Goal: Transaction & Acquisition: Download file/media

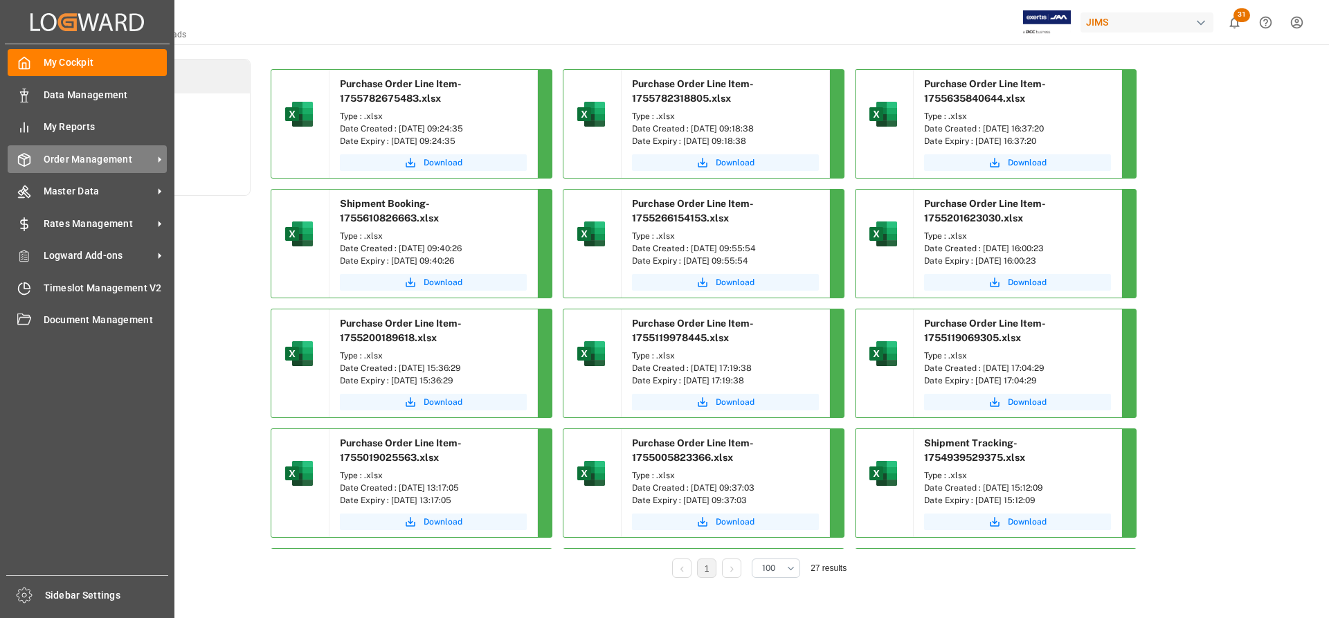
click at [77, 156] on span "Order Management" at bounding box center [98, 159] width 109 height 15
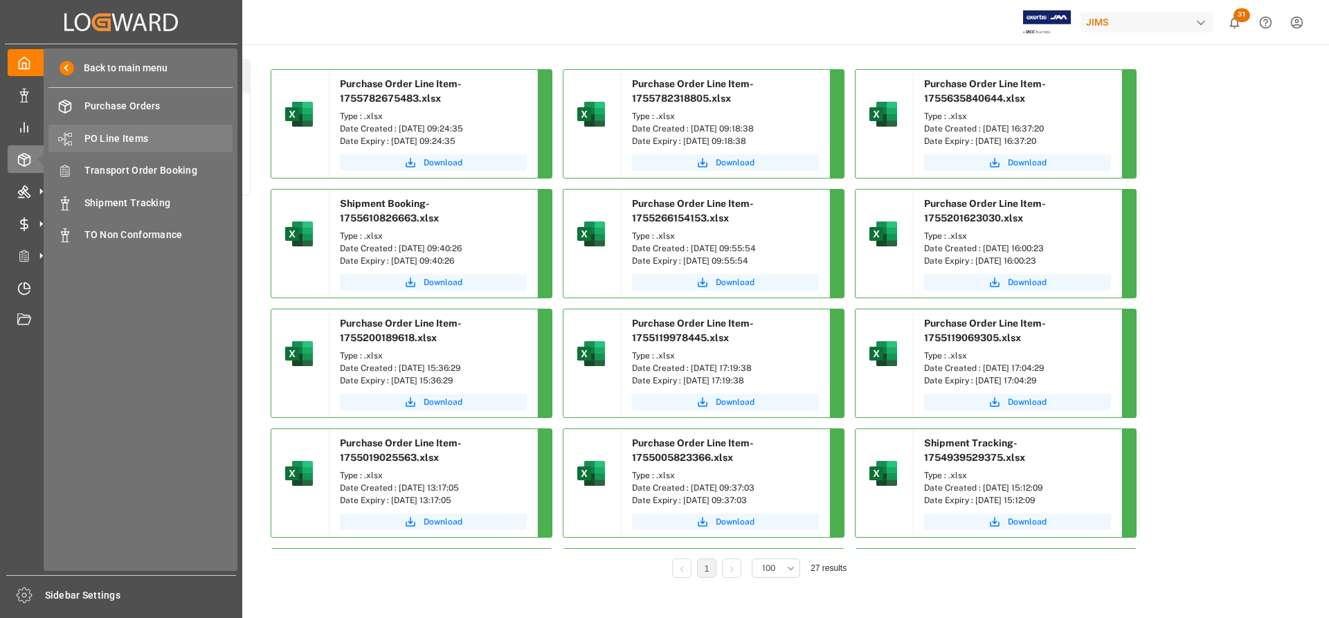
click at [122, 141] on span "PO Line Items" at bounding box center [158, 138] width 149 height 15
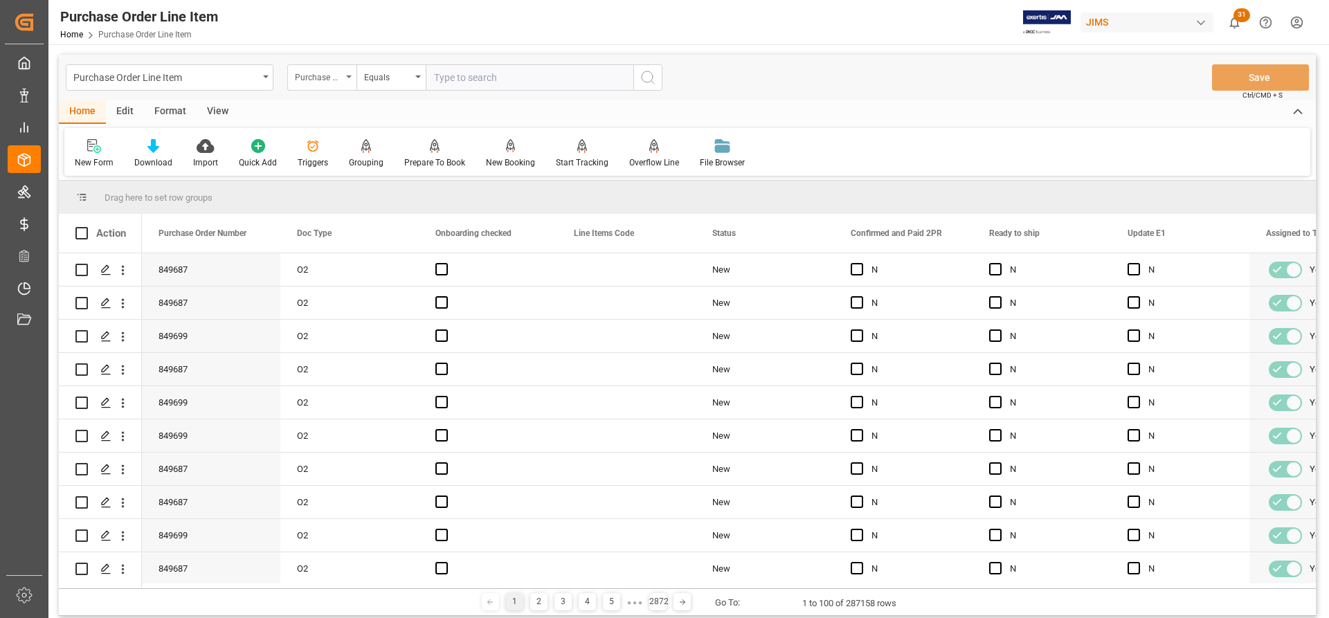
click at [348, 77] on icon "open menu" at bounding box center [349, 76] width 6 height 3
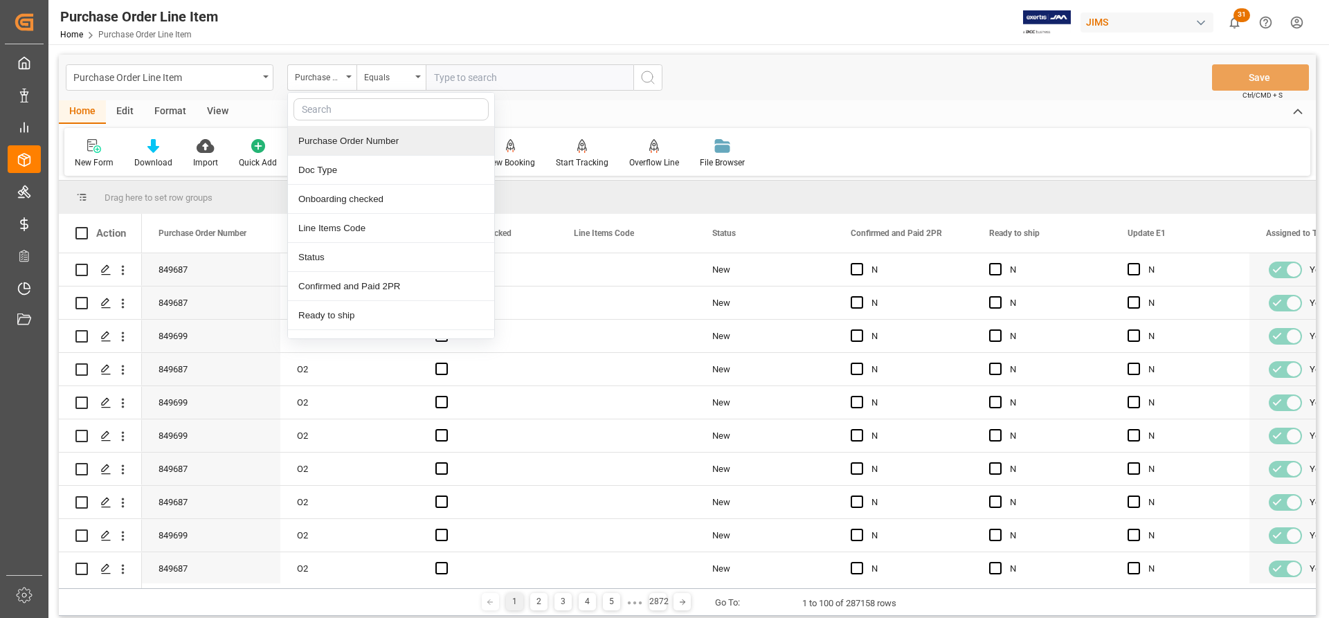
click at [322, 108] on input "text" at bounding box center [390, 109] width 195 height 22
type input "ref"
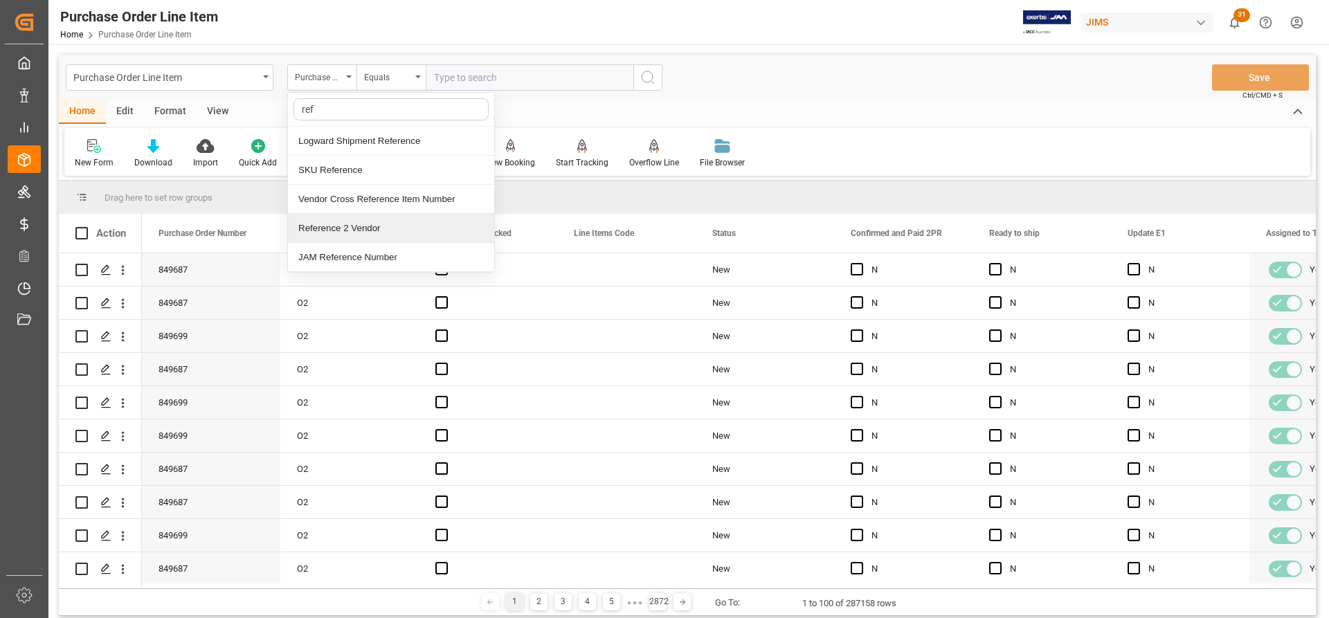
click at [338, 230] on div "Reference 2 Vendor" at bounding box center [391, 228] width 206 height 29
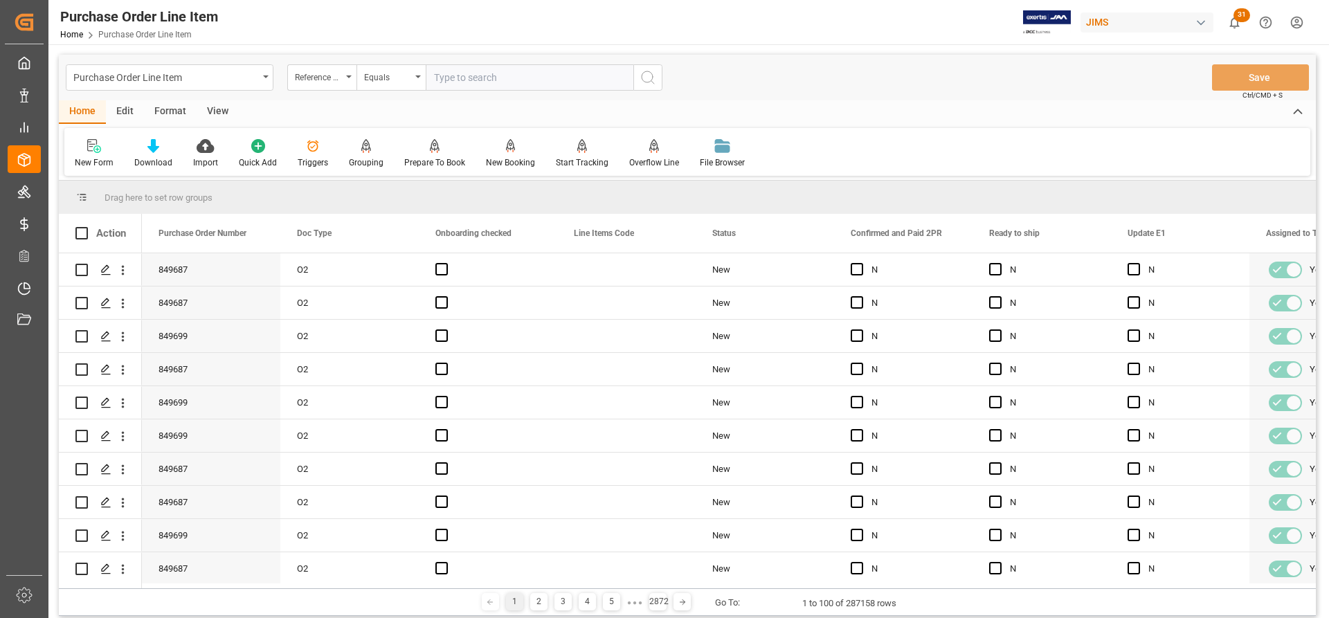
click at [435, 80] on input "text" at bounding box center [530, 77] width 208 height 26
paste input "77-10629-US"
type input "77-10629-US"
click at [646, 83] on icon "search button" at bounding box center [647, 77] width 17 height 17
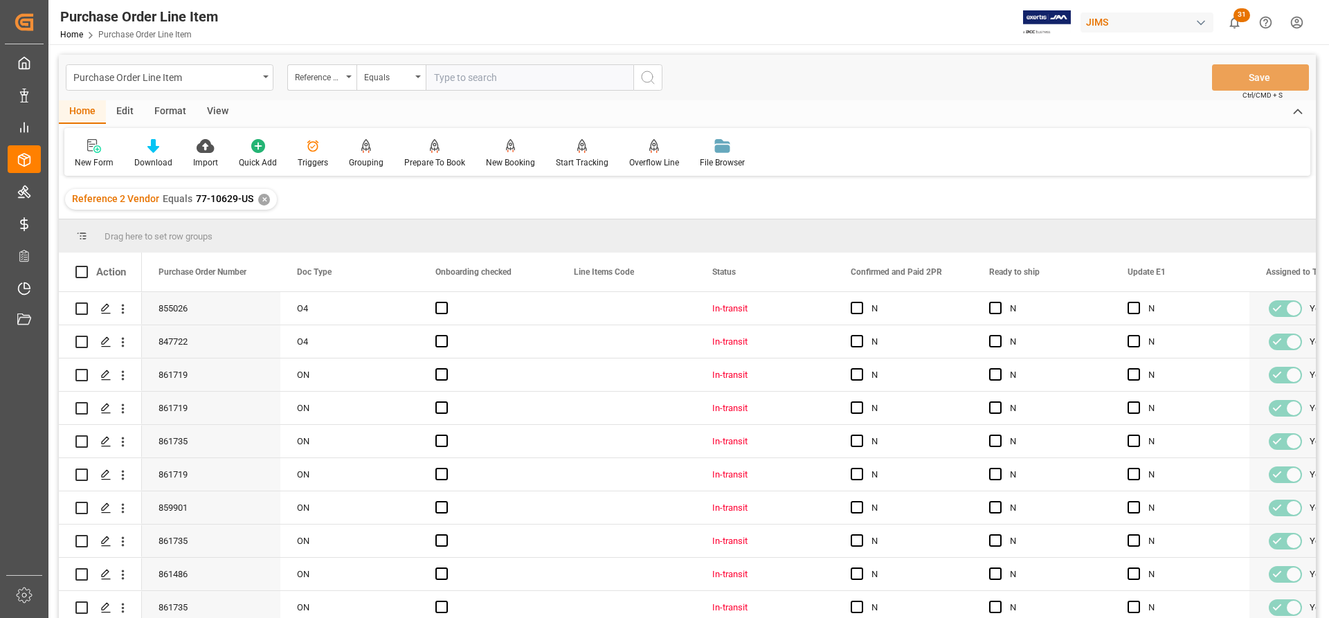
paste input "77-10629-US"
click at [435, 72] on input "77-10629-US" at bounding box center [530, 77] width 208 height 26
type input "77-10629-US"
click at [652, 84] on icon "search button" at bounding box center [647, 77] width 17 height 17
click at [258, 197] on div "✕" at bounding box center [264, 200] width 12 height 12
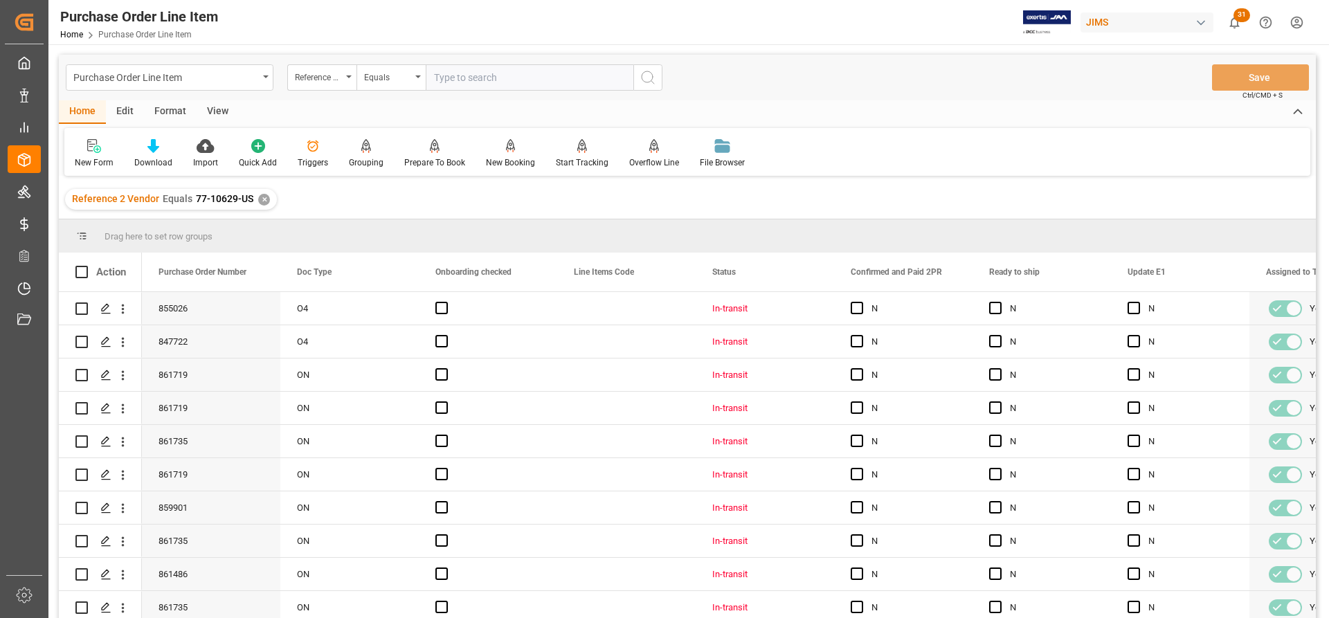
click at [221, 109] on div "View" at bounding box center [218, 112] width 42 height 24
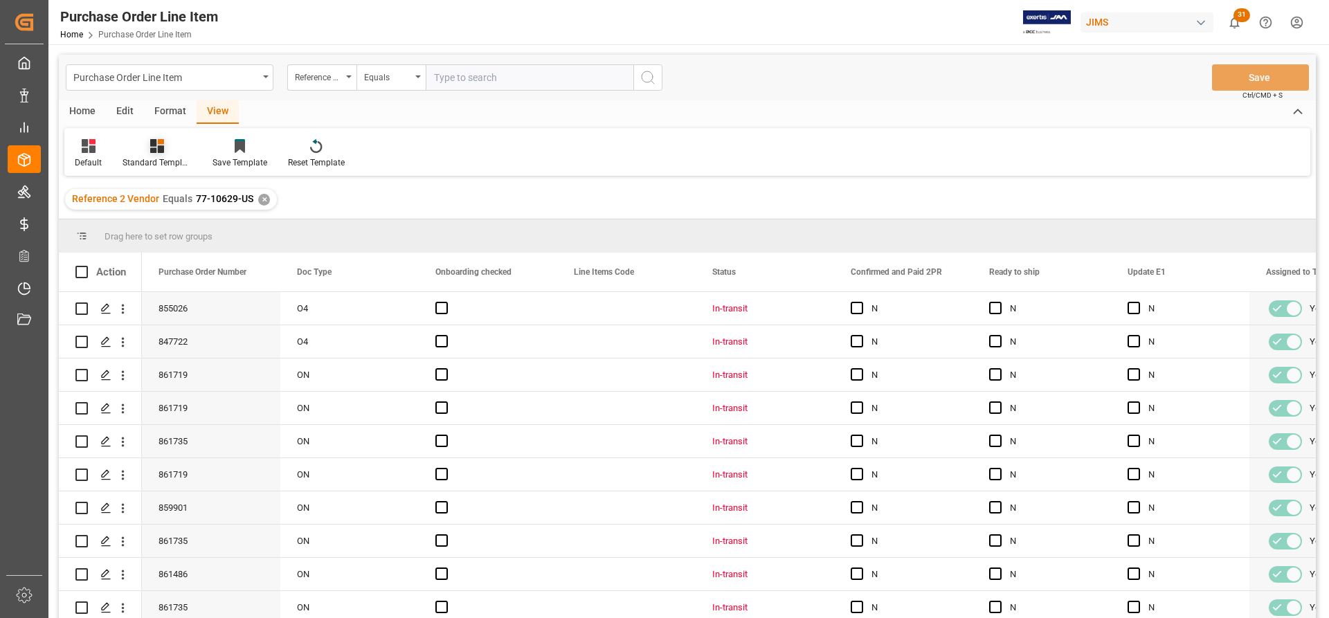
click at [149, 162] on div "Standard Templates" at bounding box center [156, 162] width 69 height 12
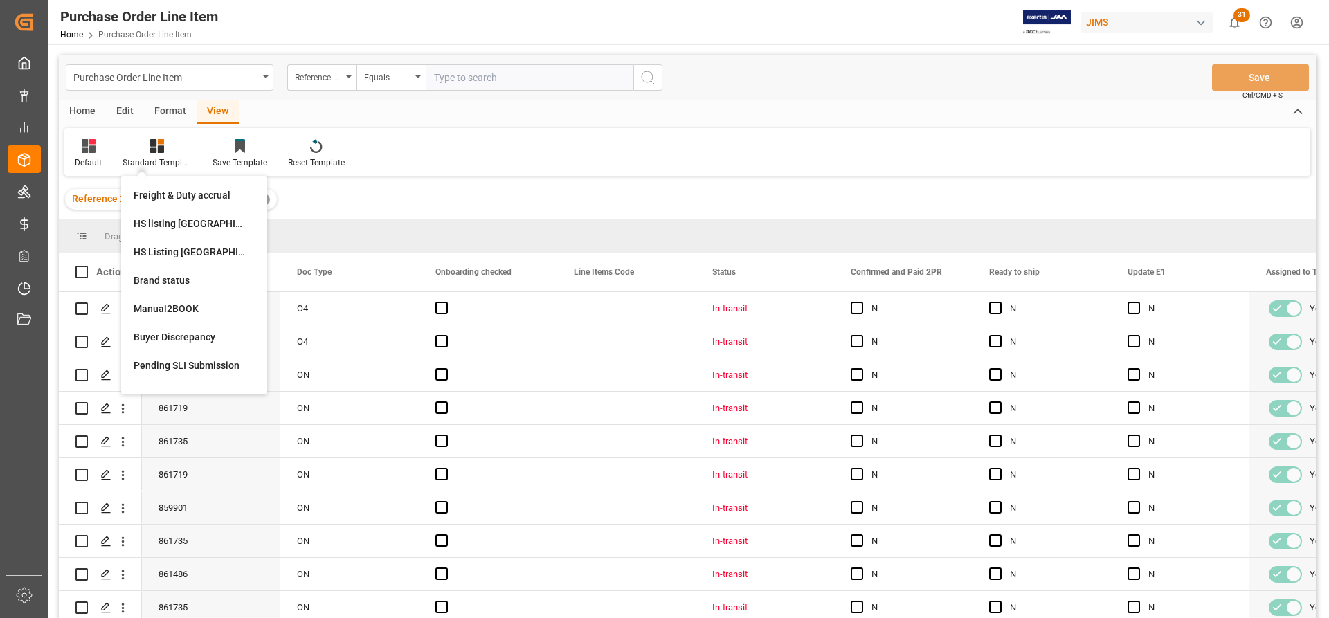
click at [497, 108] on div "Home Edit Format View" at bounding box center [687, 112] width 1257 height 24
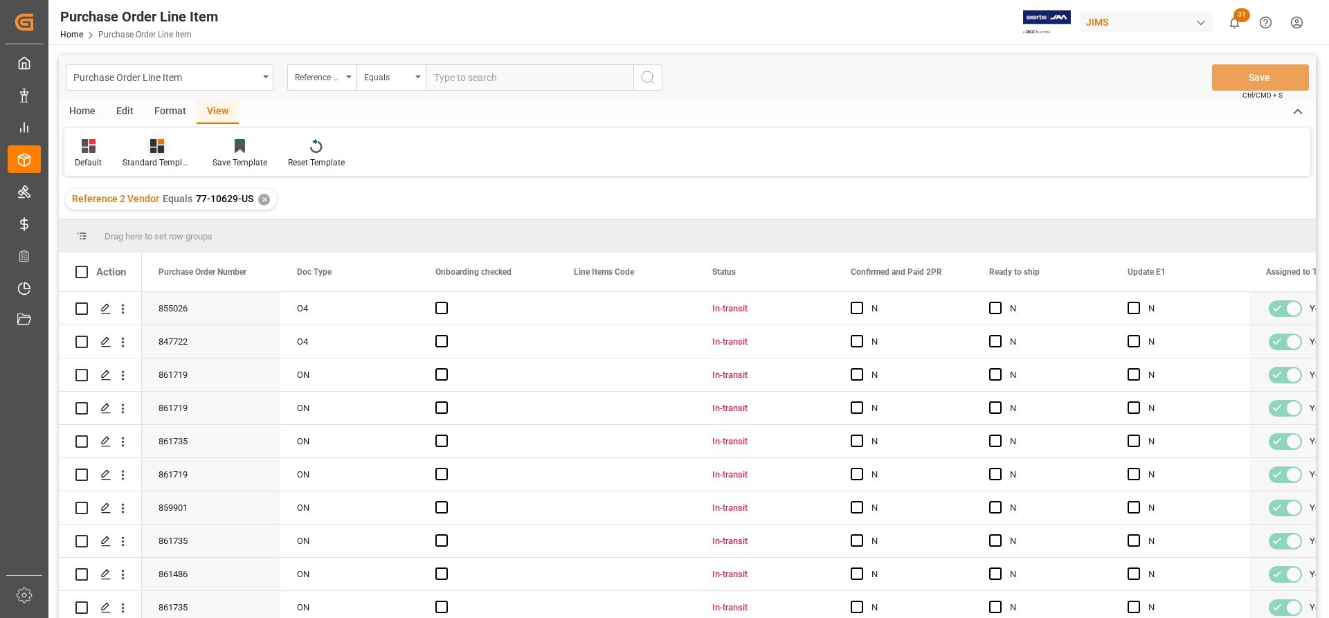
click at [154, 154] on div "Standard Templates" at bounding box center [157, 153] width 90 height 30
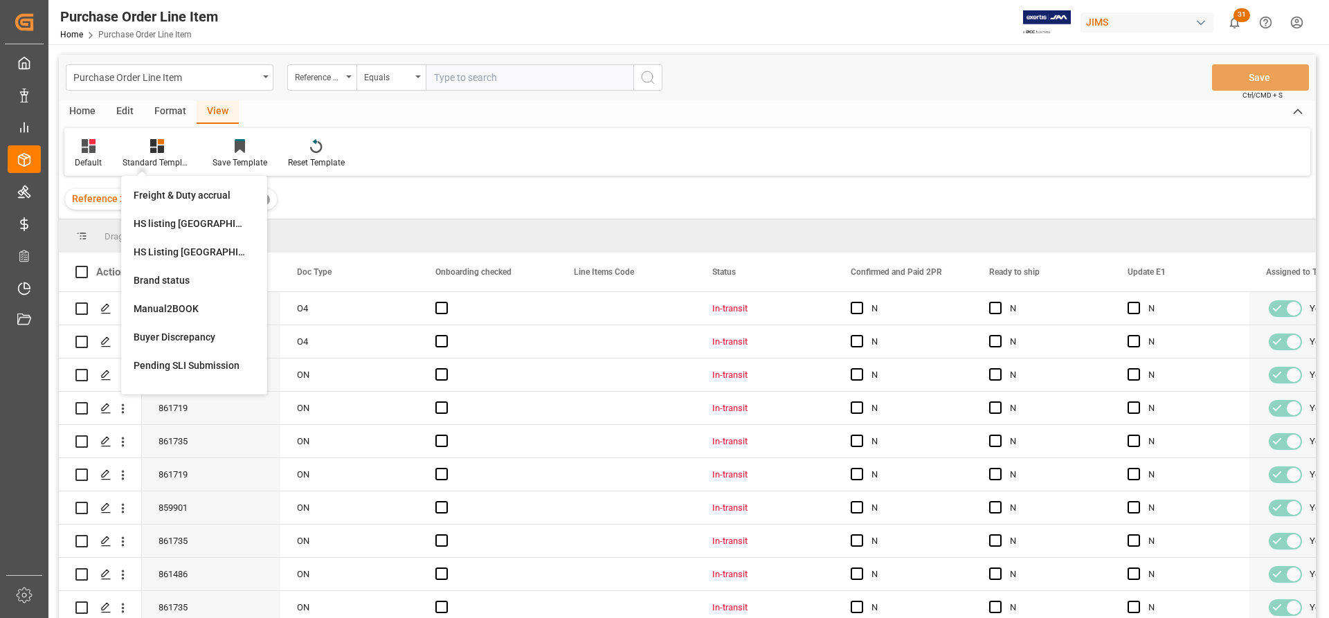
paste input "77-10629-US"
type input "77-10629-US"
click at [323, 196] on div "Reference 2 Vendor Equals 77-10629-US ✕" at bounding box center [687, 199] width 1257 height 39
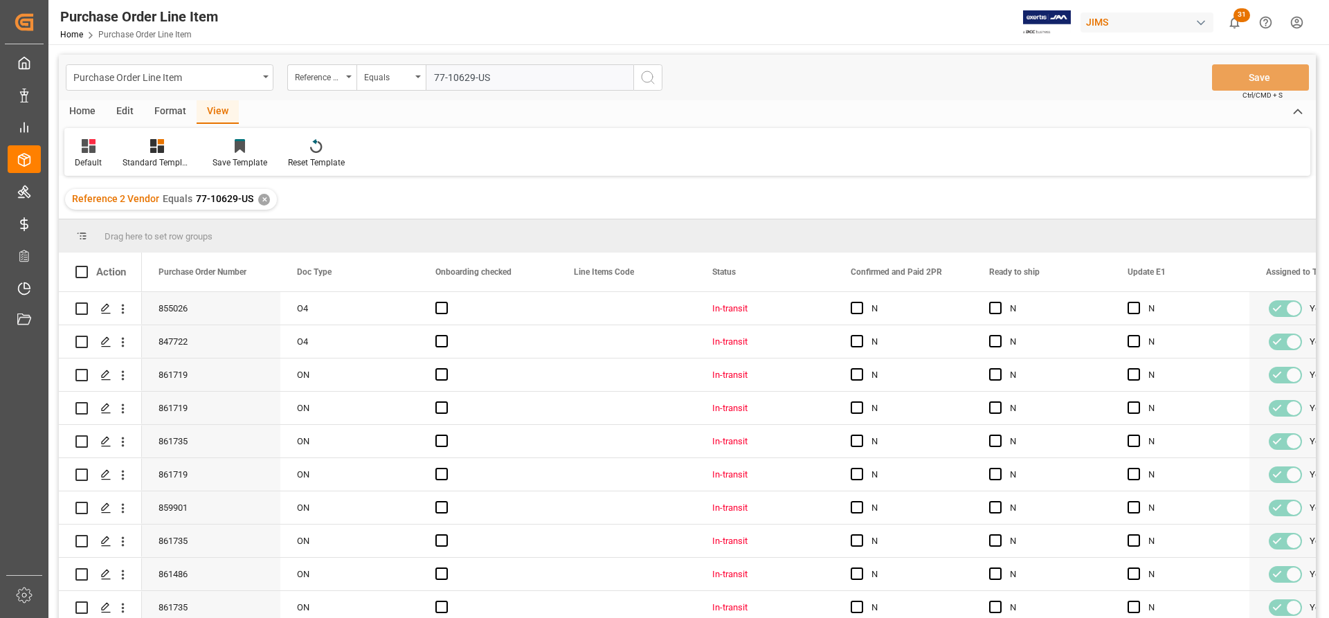
click at [258, 197] on div "✕" at bounding box center [264, 200] width 12 height 12
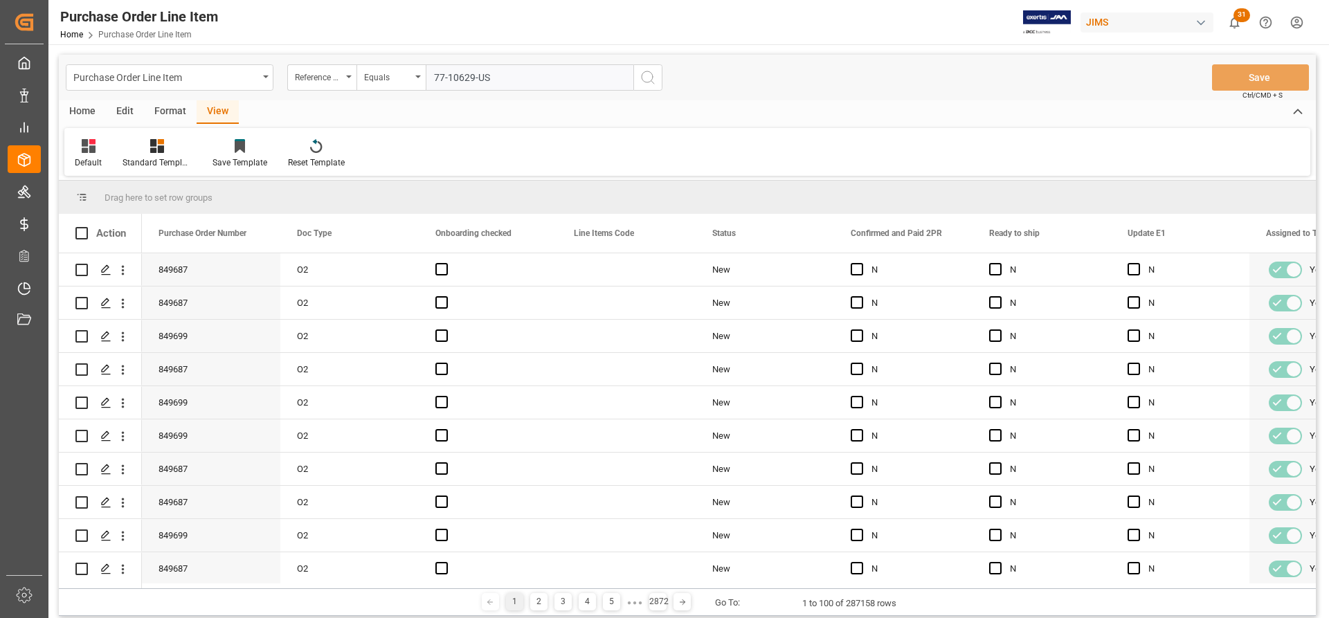
click at [646, 84] on icon "search button" at bounding box center [647, 77] width 17 height 17
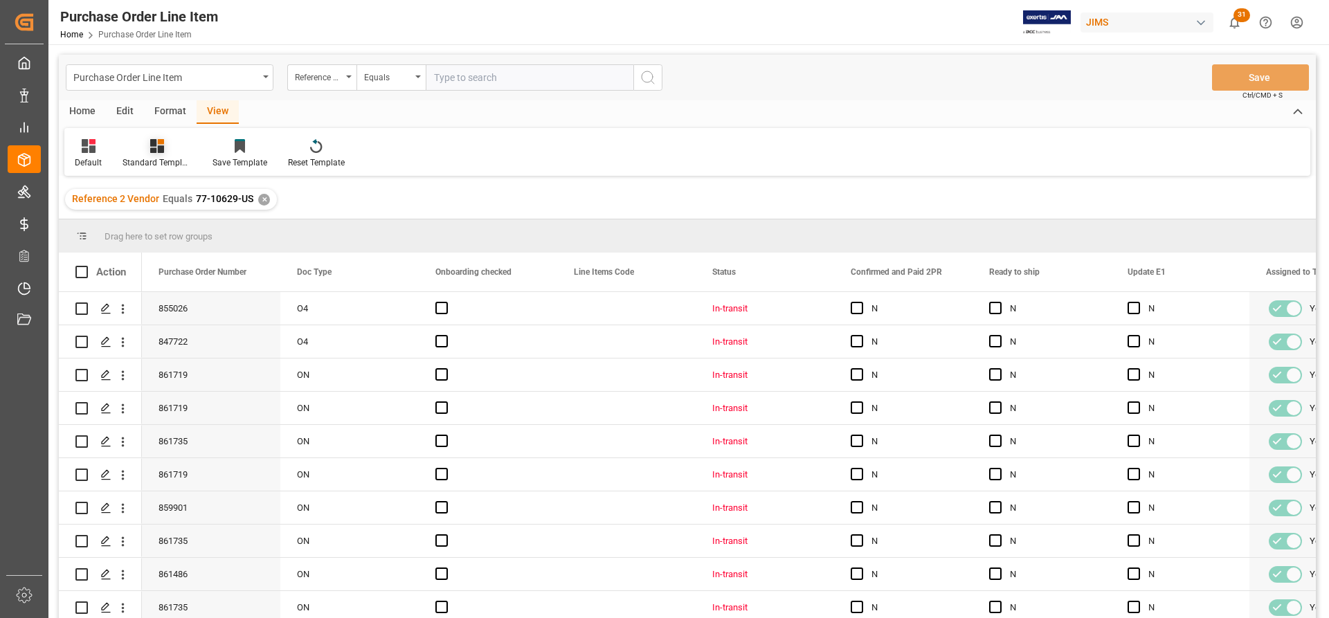
click at [161, 160] on div "Standard Templates" at bounding box center [156, 162] width 69 height 12
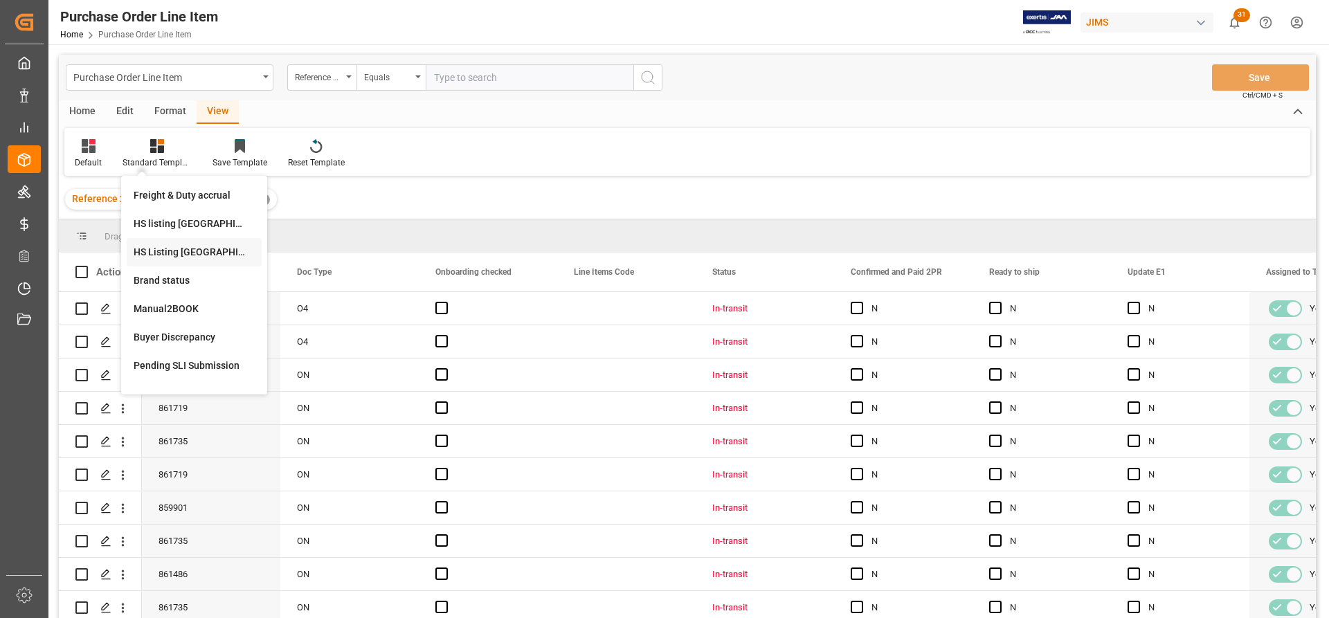
click at [156, 252] on div "HS Listing CANADA" at bounding box center [194, 252] width 121 height 15
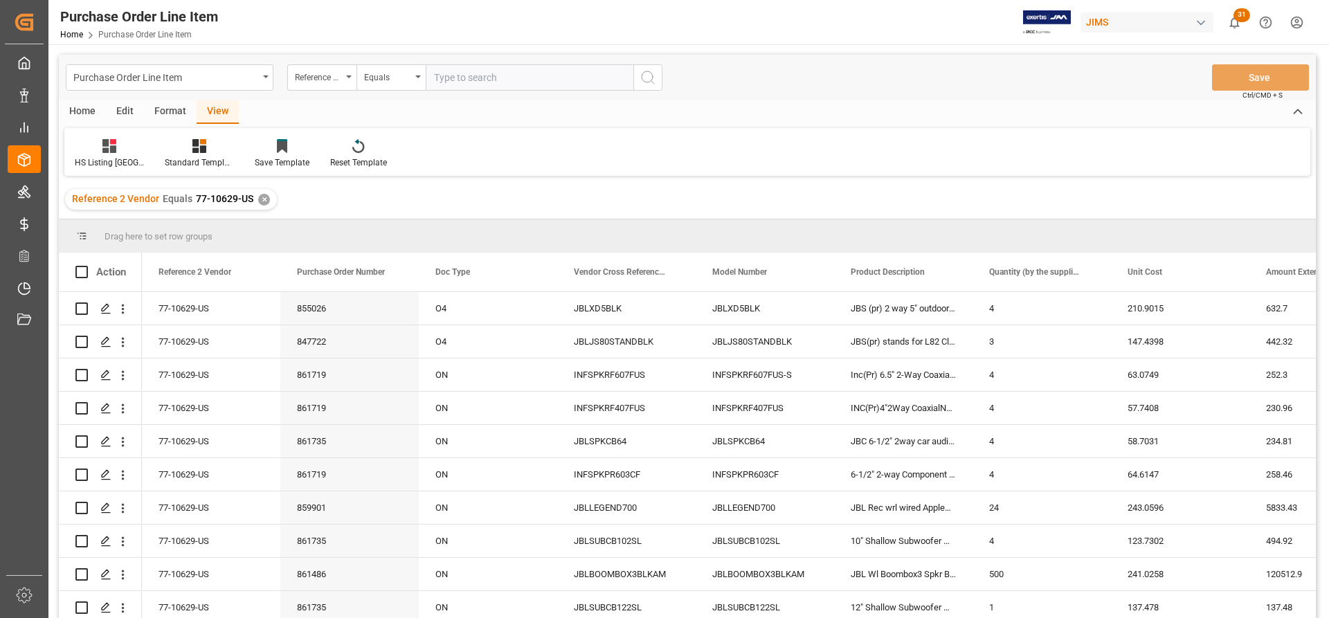
click at [84, 111] on div "Home" at bounding box center [82, 112] width 47 height 24
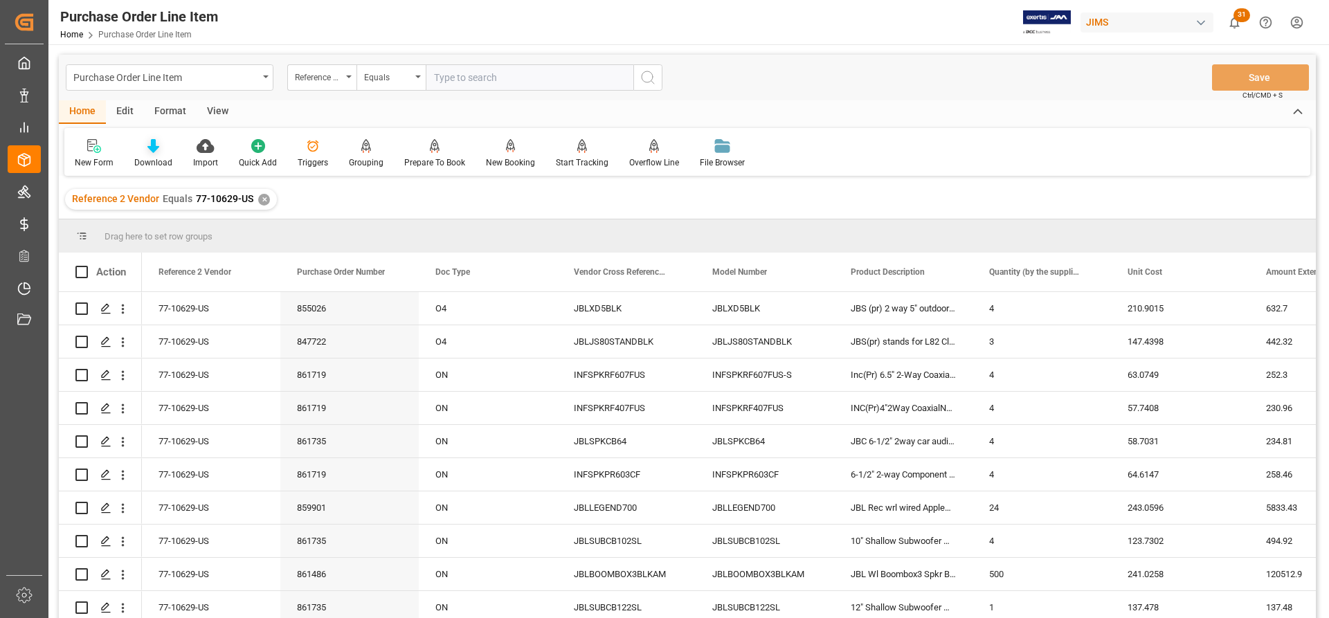
click at [151, 156] on div "Download" at bounding box center [153, 162] width 38 height 12
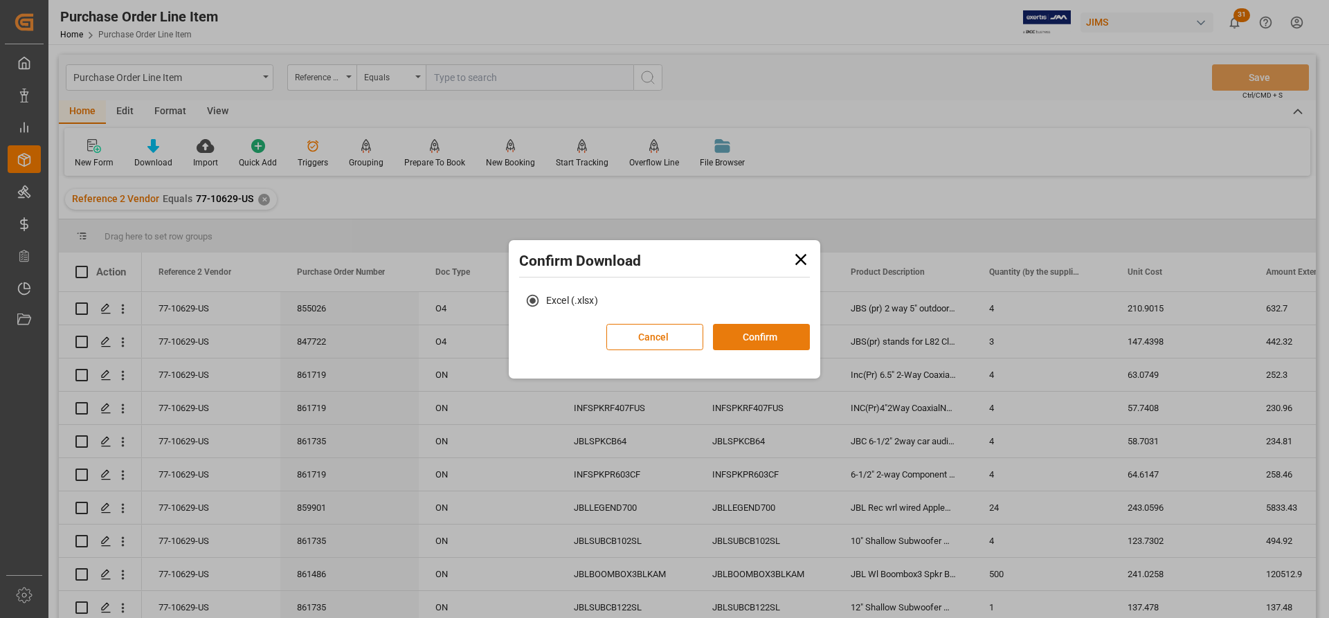
click at [732, 334] on button "Confirm" at bounding box center [761, 337] width 97 height 26
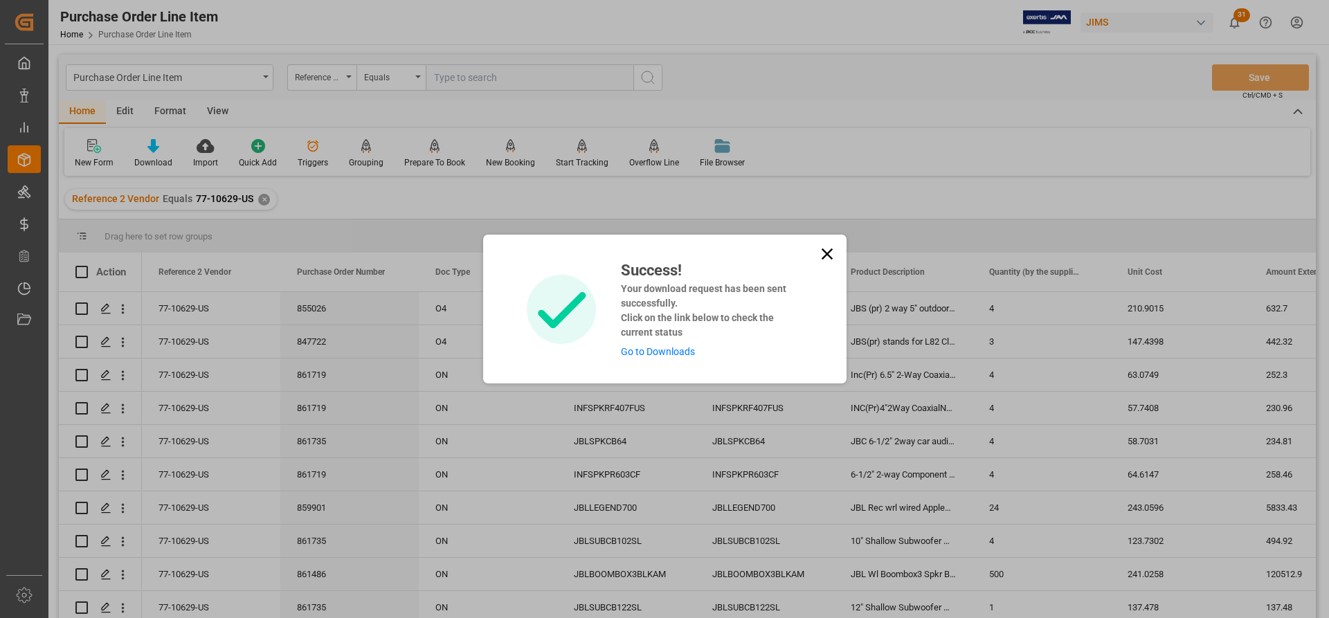
click at [641, 352] on link "Go to Downloads" at bounding box center [658, 351] width 74 height 11
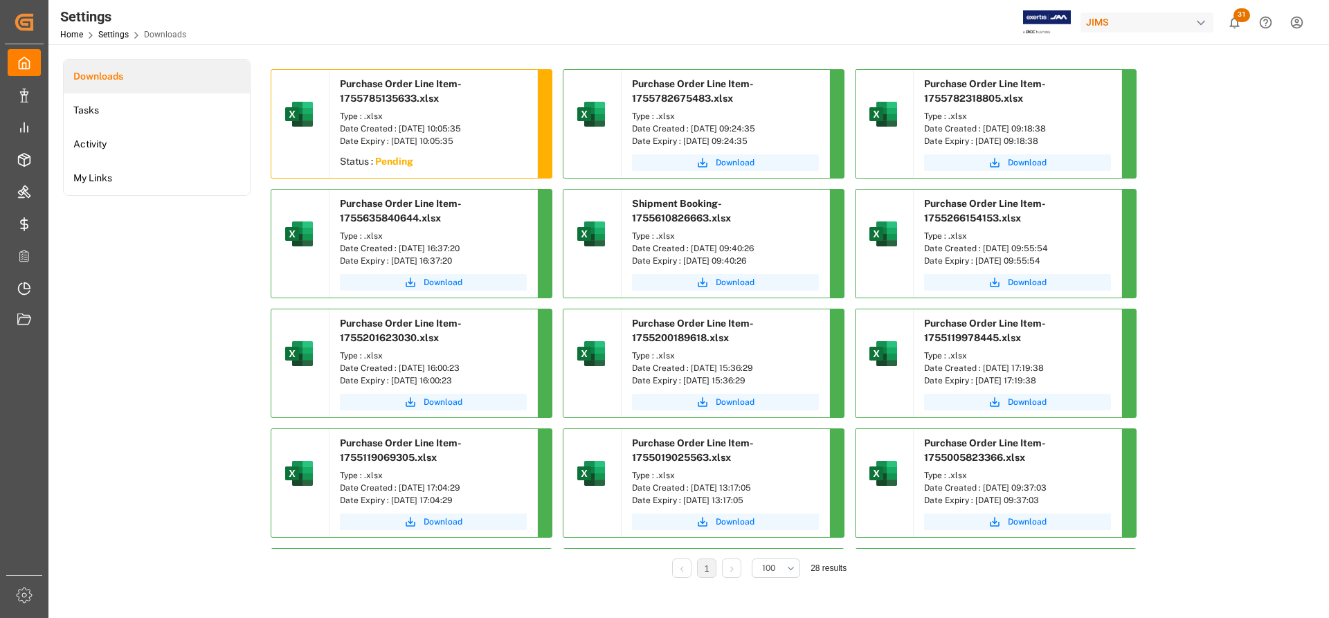
click at [488, 138] on div "Date Expiry : [DATE] 10:05:35" at bounding box center [433, 141] width 187 height 12
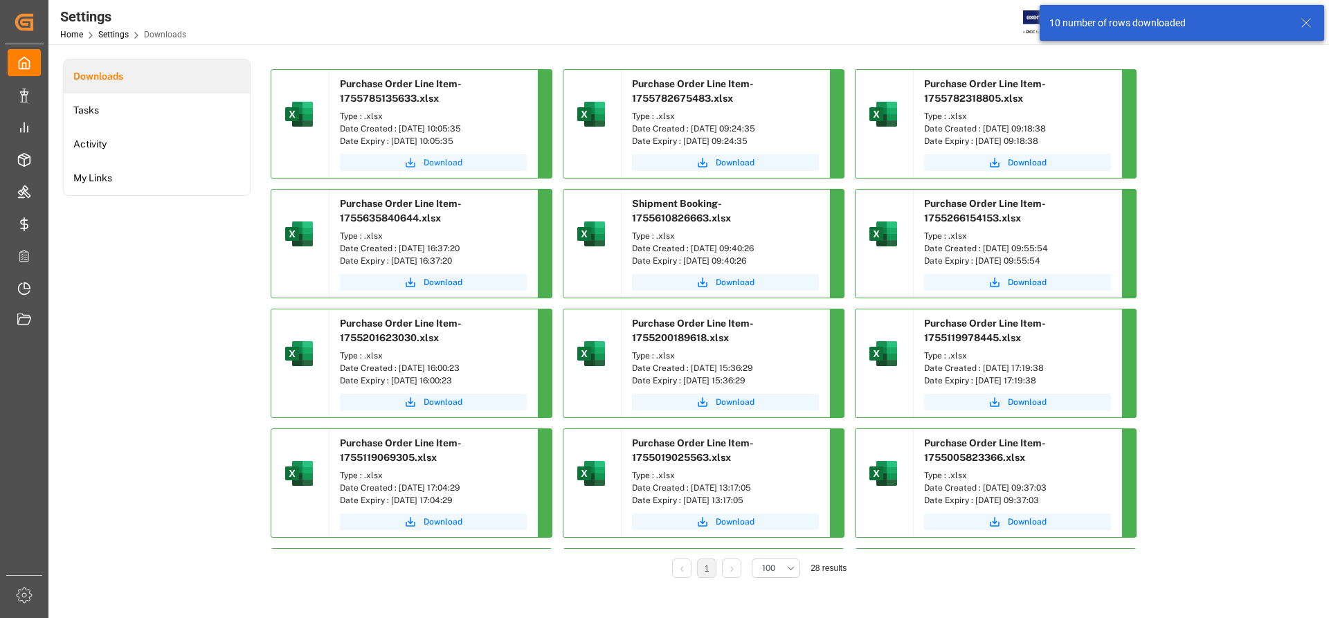
click at [451, 161] on span "Download" at bounding box center [443, 162] width 39 height 12
